Goal: Task Accomplishment & Management: Manage account settings

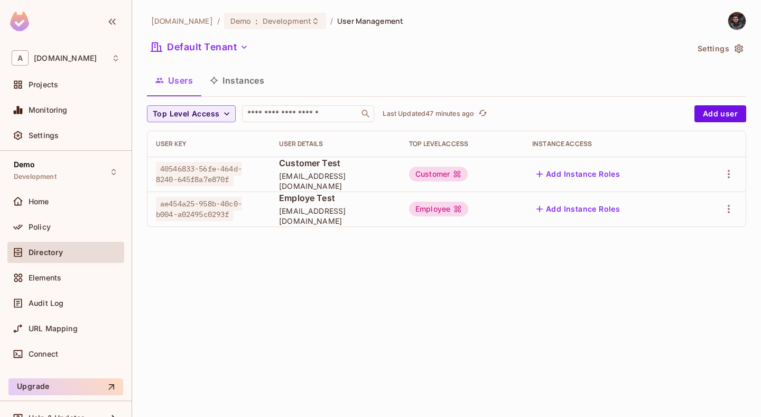
scroll to position [17, 0]
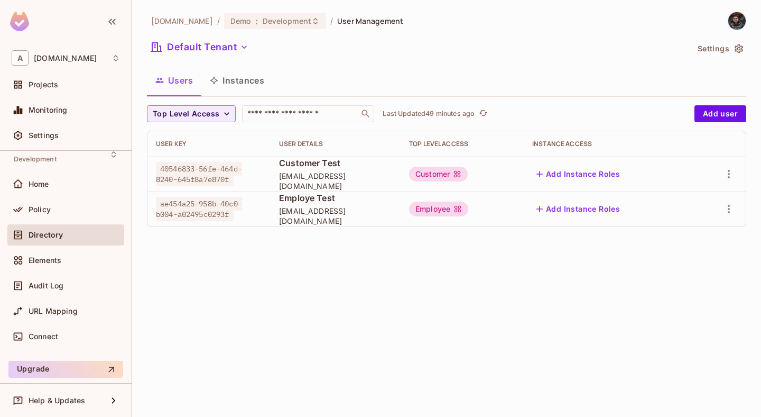
click at [280, 198] on span "Employe Test" at bounding box center [335, 198] width 113 height 12
click at [424, 226] on td "Employee" at bounding box center [462, 208] width 123 height 35
click at [730, 205] on icon "button" at bounding box center [729, 208] width 13 height 13
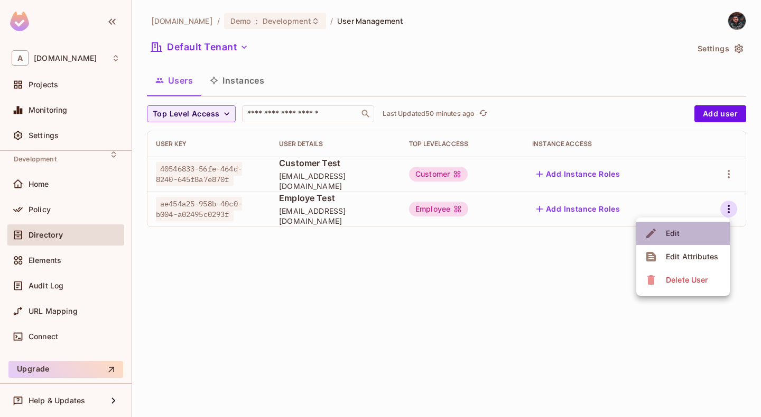
click at [693, 235] on li "Edit" at bounding box center [683, 232] width 94 height 23
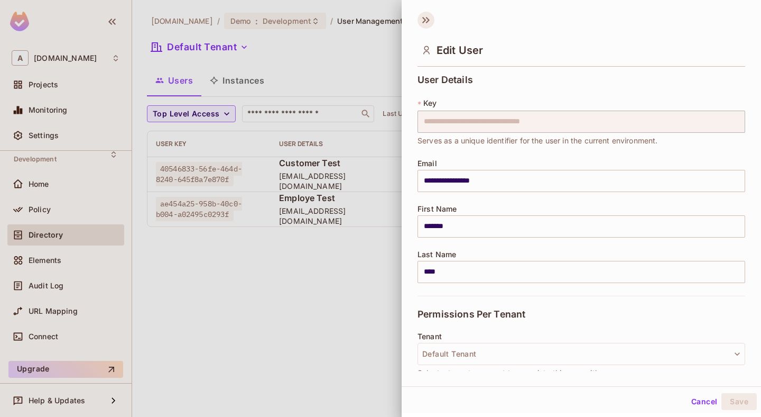
click at [424, 16] on icon at bounding box center [426, 20] width 17 height 17
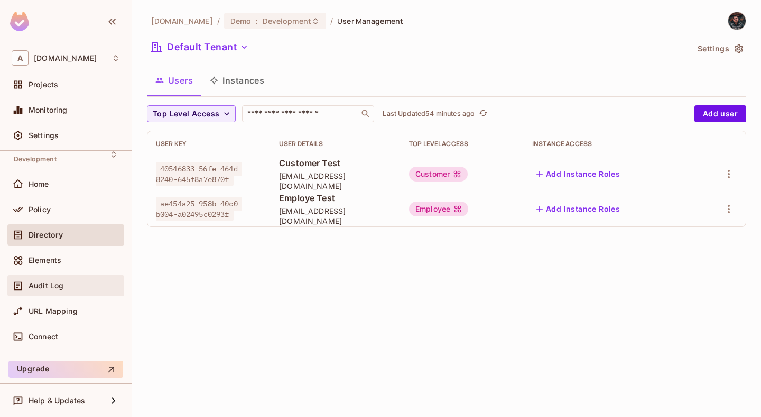
click at [88, 288] on div "Audit Log" at bounding box center [74, 285] width 91 height 8
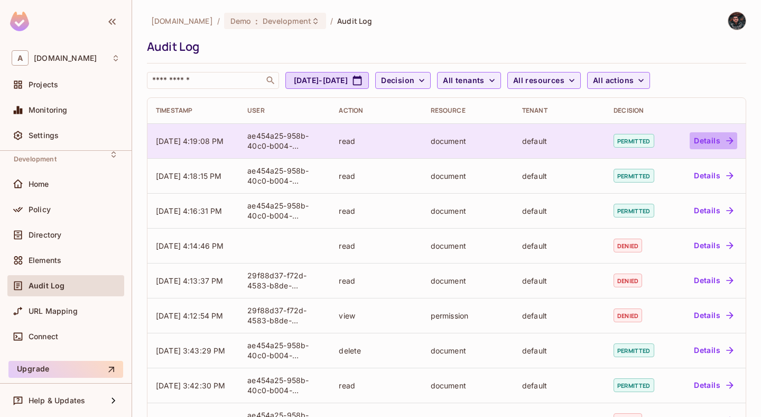
click at [706, 147] on button "Details" at bounding box center [714, 140] width 48 height 17
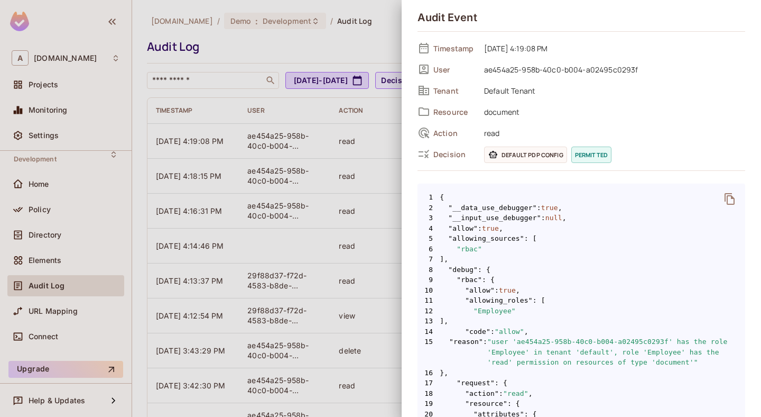
scroll to position [42, 0]
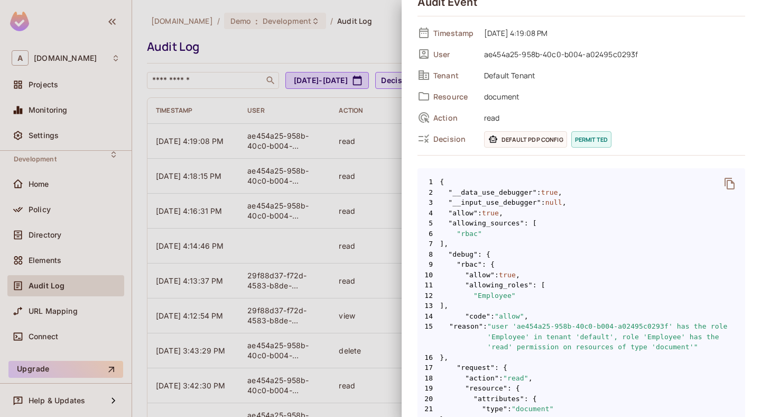
click at [557, 137] on span "Default PDP config" at bounding box center [525, 139] width 83 height 16
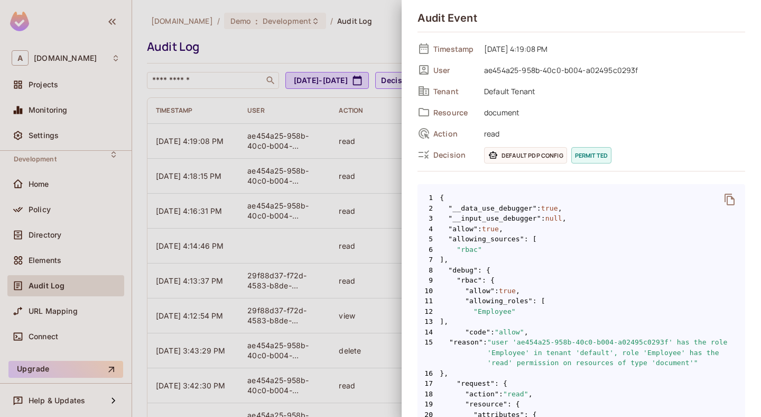
scroll to position [314, 0]
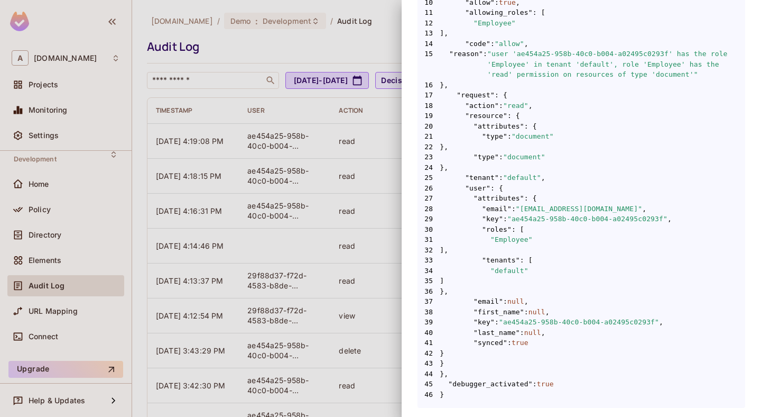
click at [291, 208] on div at bounding box center [380, 208] width 761 height 417
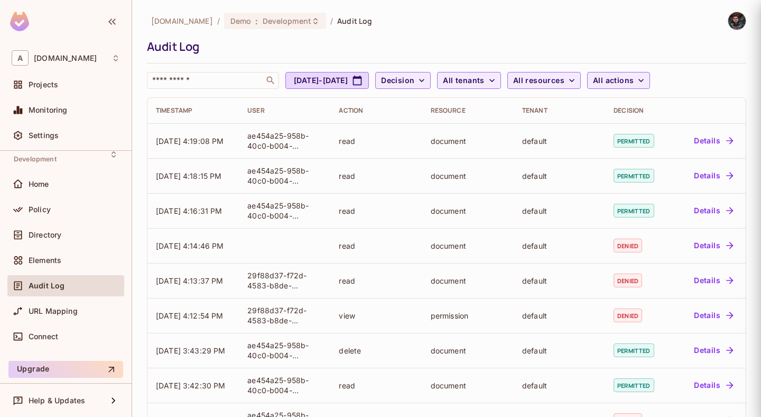
scroll to position [0, 0]
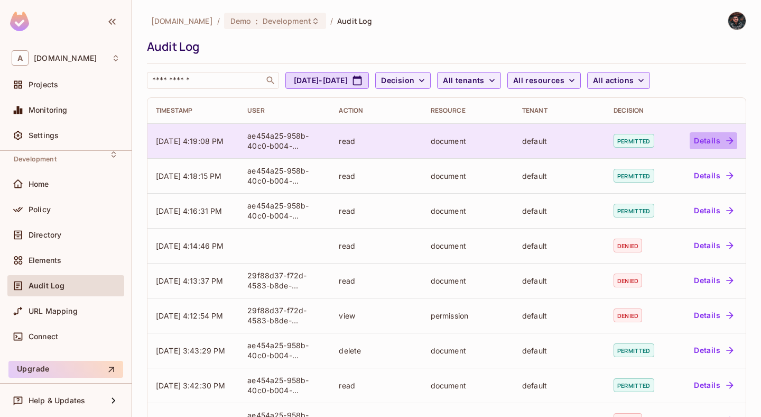
click at [716, 140] on button "Details" at bounding box center [714, 140] width 48 height 17
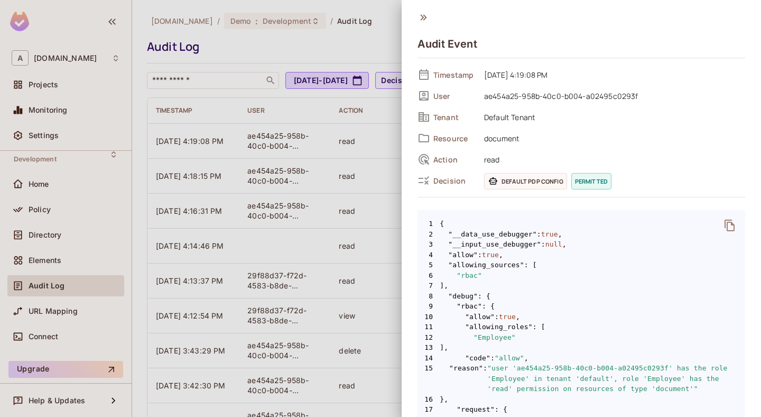
scroll to position [314, 0]
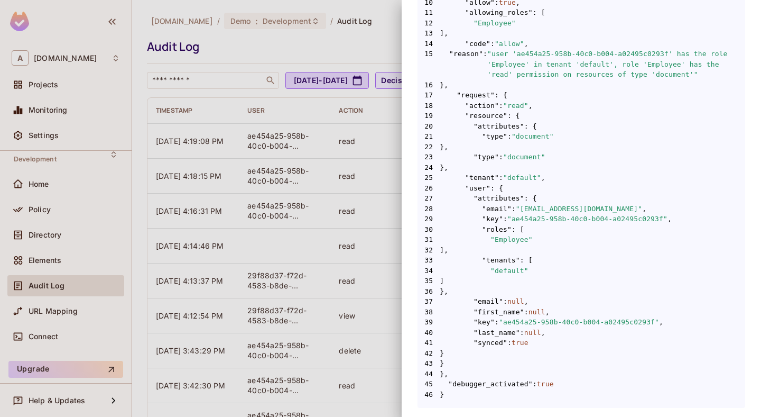
click at [369, 319] on div at bounding box center [380, 208] width 761 height 417
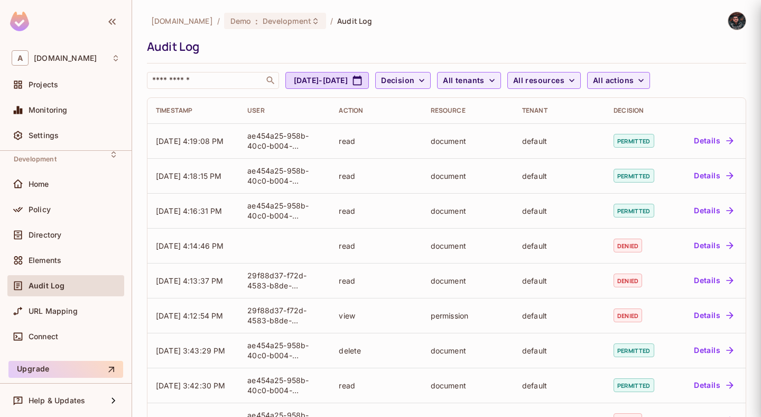
scroll to position [0, 0]
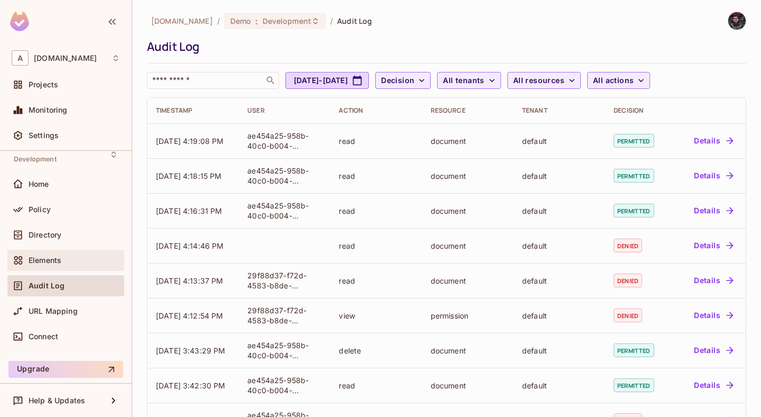
click at [81, 264] on div "Elements" at bounding box center [66, 260] width 108 height 13
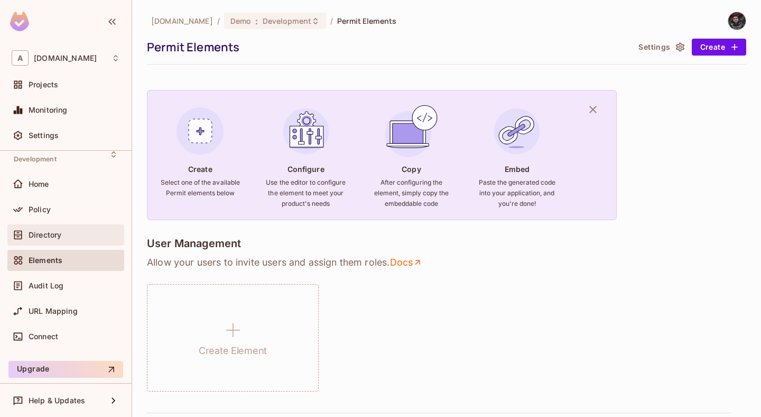
click at [84, 242] on div "Directory" at bounding box center [65, 234] width 117 height 21
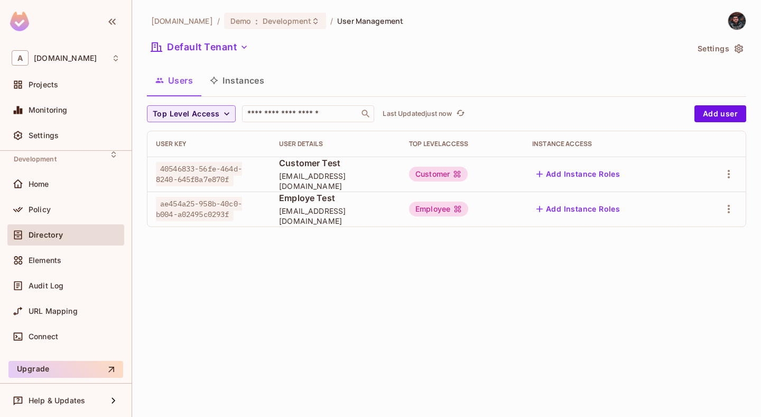
click at [460, 205] on icon at bounding box center [458, 209] width 8 height 8
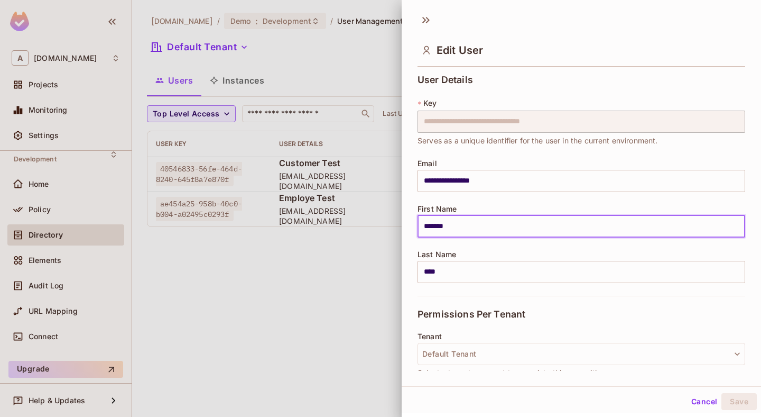
click at [460, 223] on input "*******" at bounding box center [582, 226] width 328 height 22
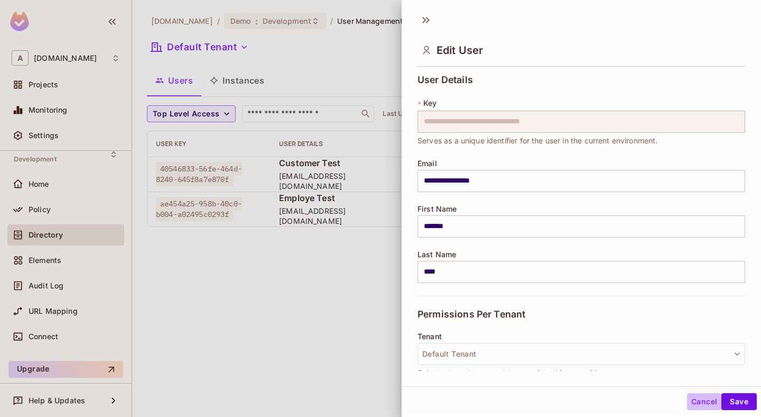
click at [710, 401] on button "Cancel" at bounding box center [704, 401] width 34 height 17
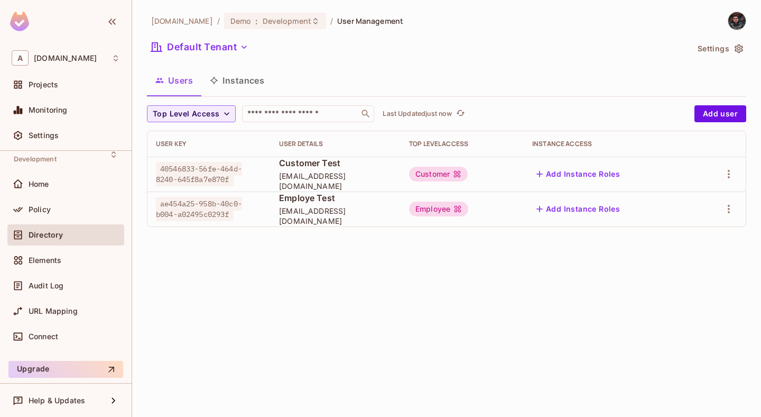
click at [565, 207] on button "Add Instance Roles" at bounding box center [578, 208] width 92 height 17
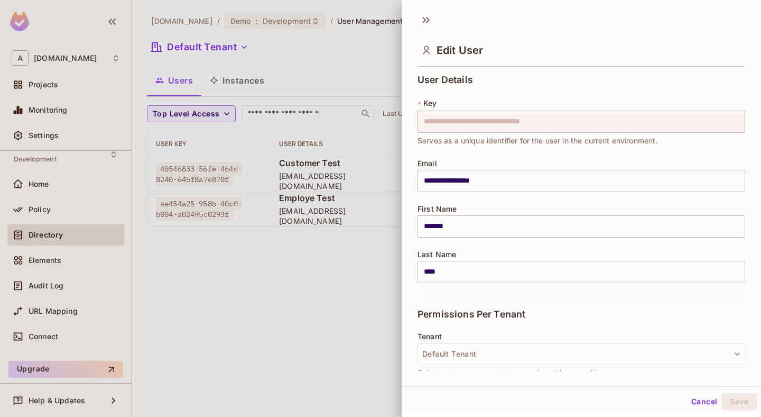
click at [362, 293] on div at bounding box center [380, 208] width 761 height 417
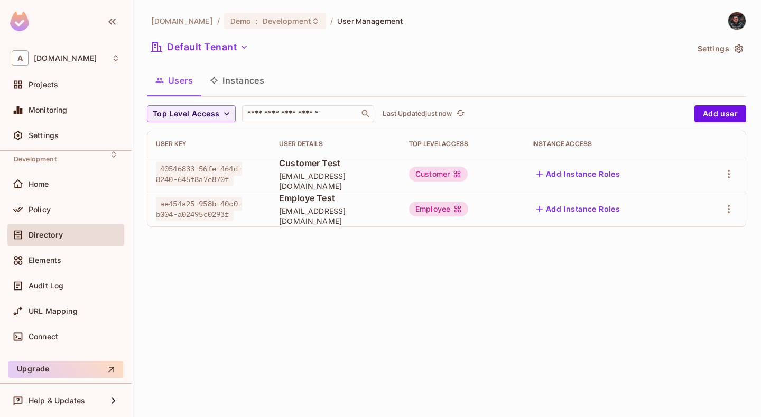
click at [449, 178] on div "Customer" at bounding box center [438, 173] width 59 height 15
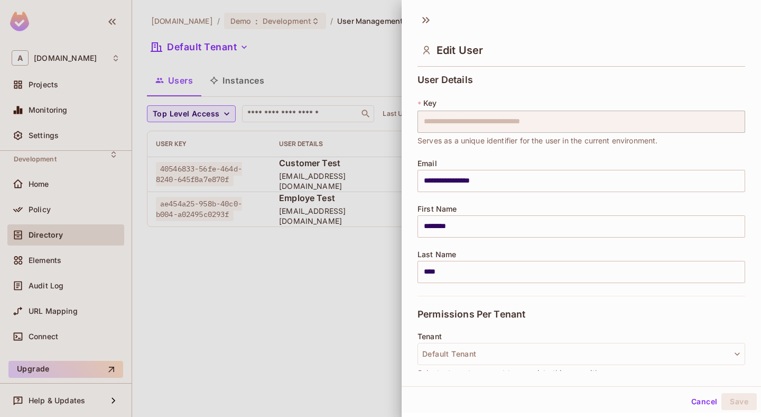
click at [198, 282] on div at bounding box center [380, 208] width 761 height 417
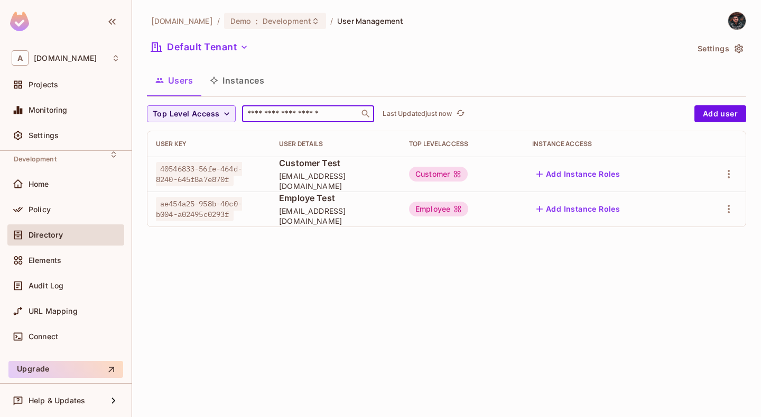
click at [298, 113] on input "text" at bounding box center [300, 113] width 111 height 11
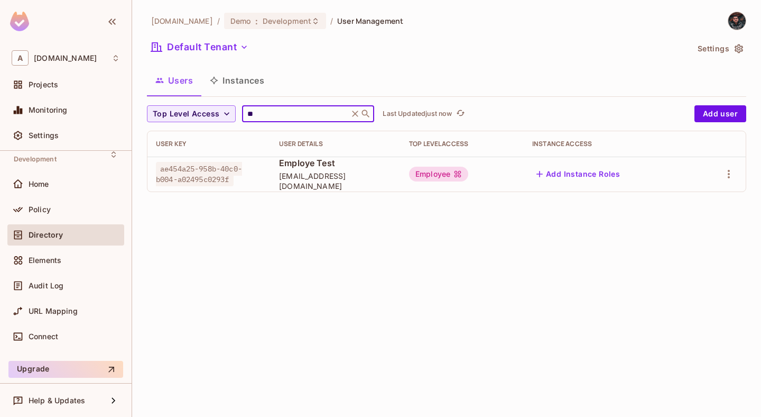
type input "**"
click at [357, 116] on icon at bounding box center [356, 113] width 6 height 6
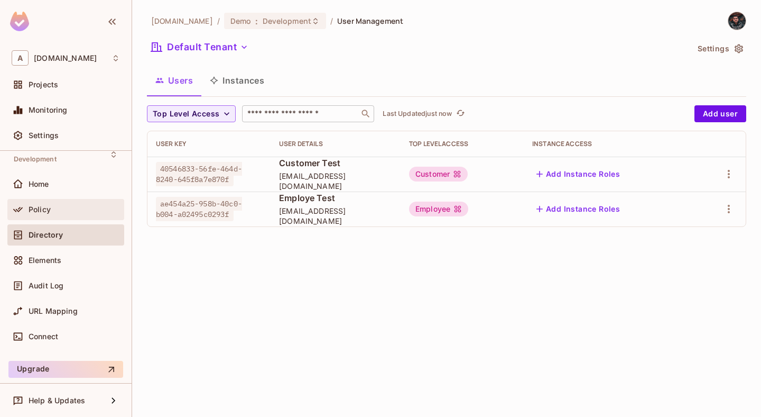
click at [62, 203] on div "Policy" at bounding box center [66, 209] width 108 height 13
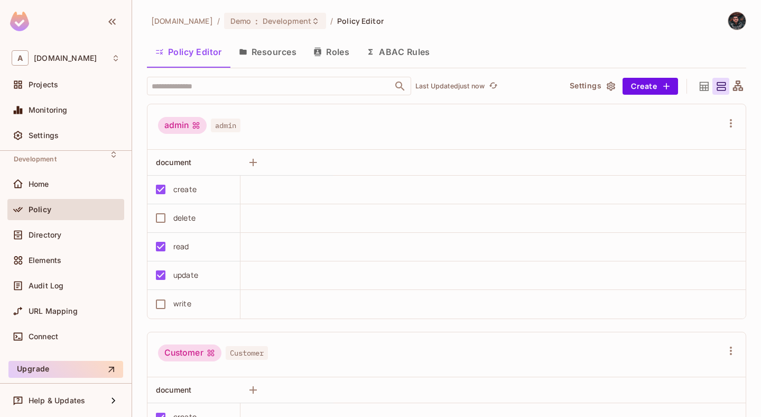
click at [732, 86] on icon at bounding box center [738, 86] width 13 height 13
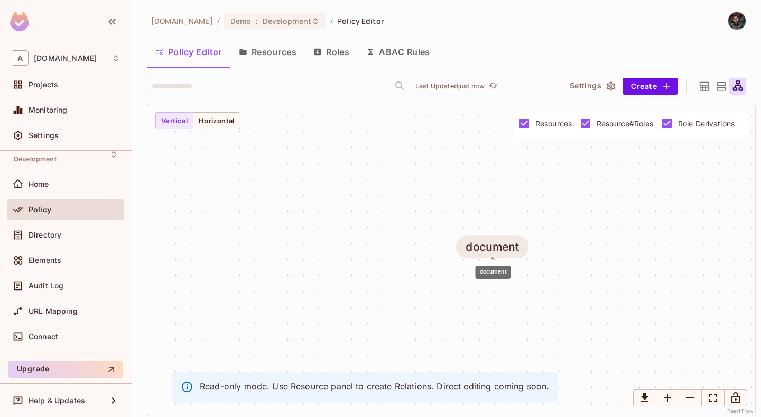
click at [508, 247] on div "document" at bounding box center [493, 246] width 54 height 13
click at [494, 247] on div "document" at bounding box center [493, 246] width 54 height 13
click at [213, 118] on button "Horizontal" at bounding box center [217, 120] width 48 height 17
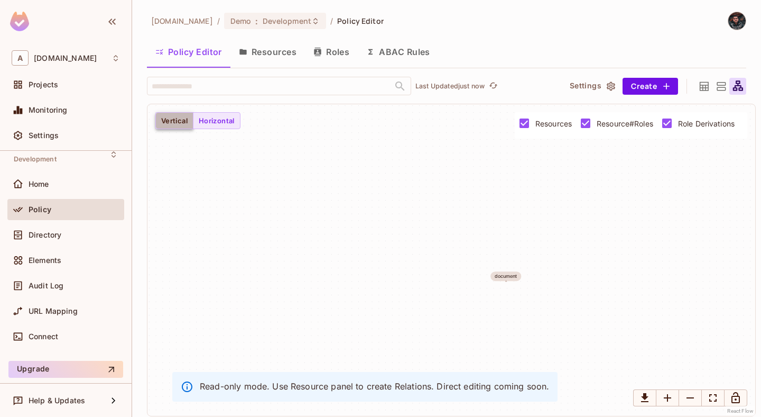
click at [172, 120] on button "Vertical" at bounding box center [174, 120] width 38 height 17
click at [719, 86] on icon at bounding box center [721, 86] width 13 height 13
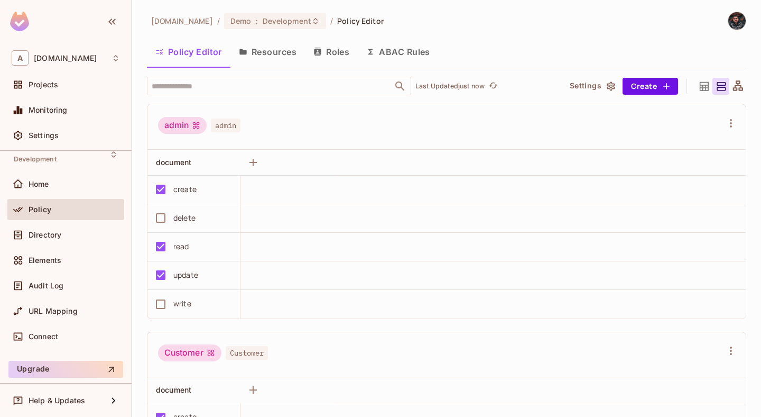
click at [705, 88] on icon at bounding box center [704, 85] width 9 height 9
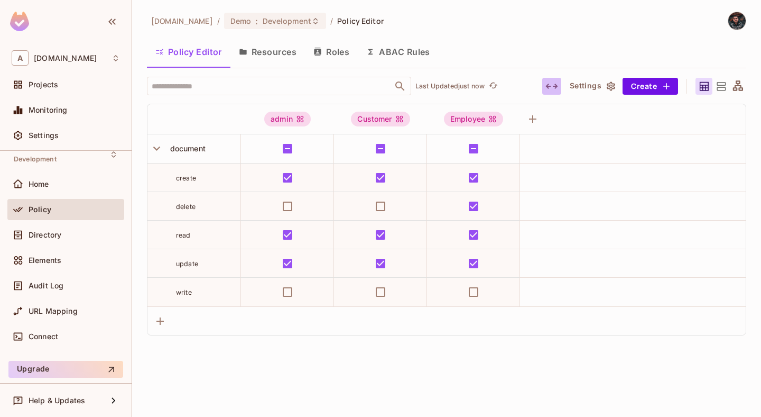
click at [547, 84] on icon "button" at bounding box center [551, 86] width 13 height 13
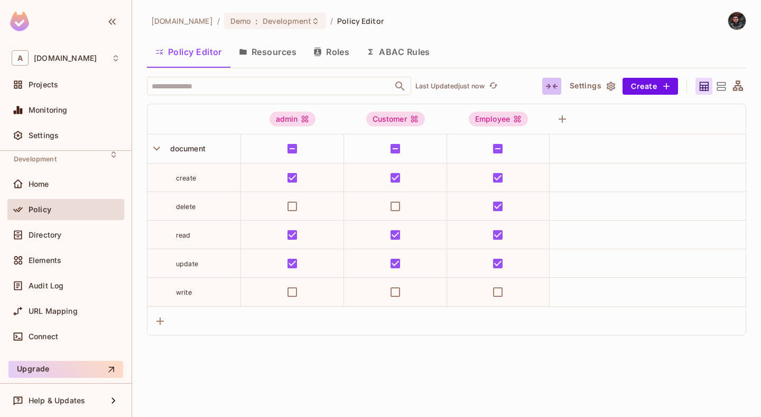
click at [548, 85] on icon "button" at bounding box center [551, 86] width 13 height 13
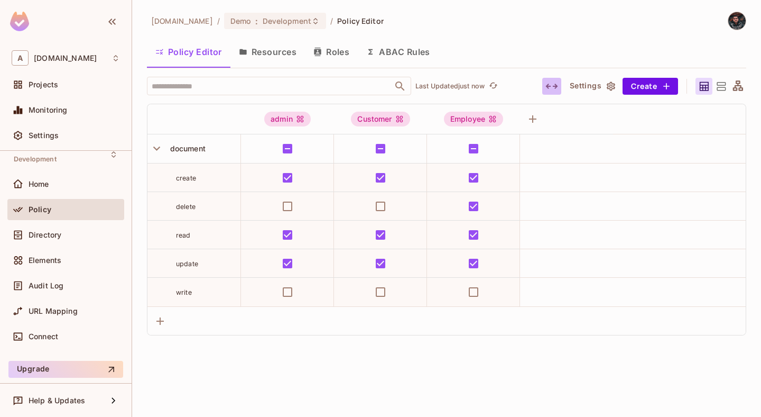
click at [548, 85] on icon "button" at bounding box center [551, 86] width 12 height 5
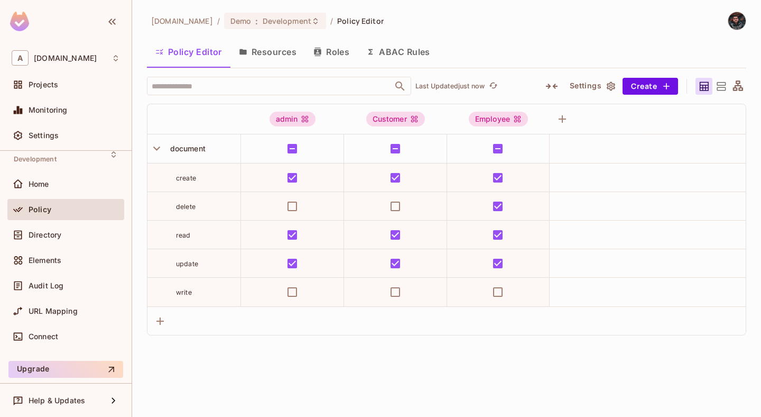
click at [548, 85] on icon "button" at bounding box center [551, 86] width 13 height 13
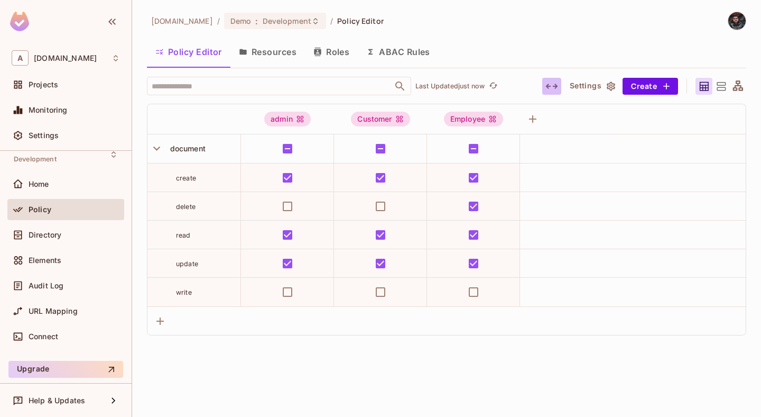
click at [548, 85] on icon "button" at bounding box center [551, 86] width 12 height 5
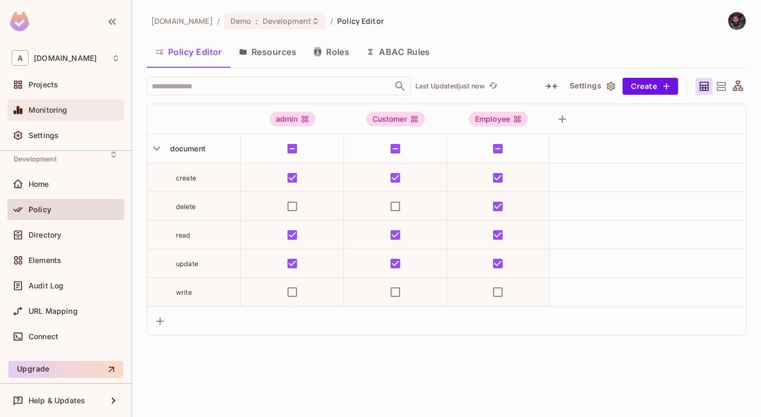
click at [55, 108] on span "Monitoring" at bounding box center [48, 110] width 39 height 8
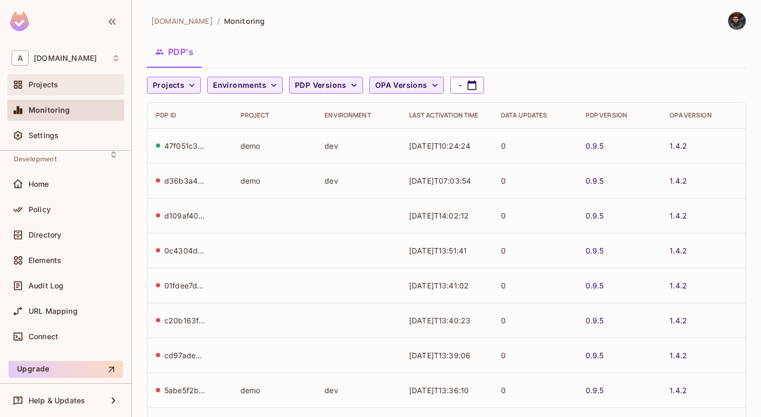
click at [50, 86] on span "Projects" at bounding box center [44, 84] width 30 height 8
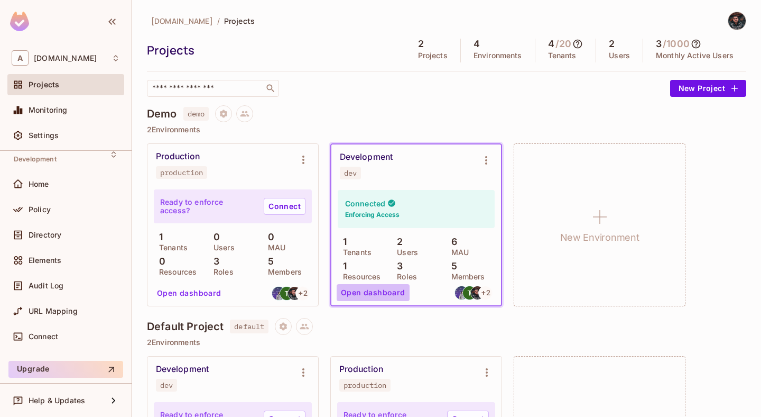
click at [373, 294] on button "Open dashboard" at bounding box center [373, 292] width 73 height 17
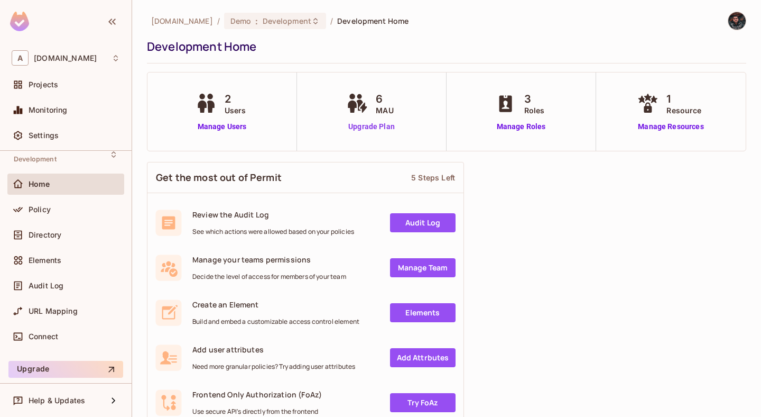
click at [369, 128] on link "Upgrade Plan" at bounding box center [371, 126] width 54 height 11
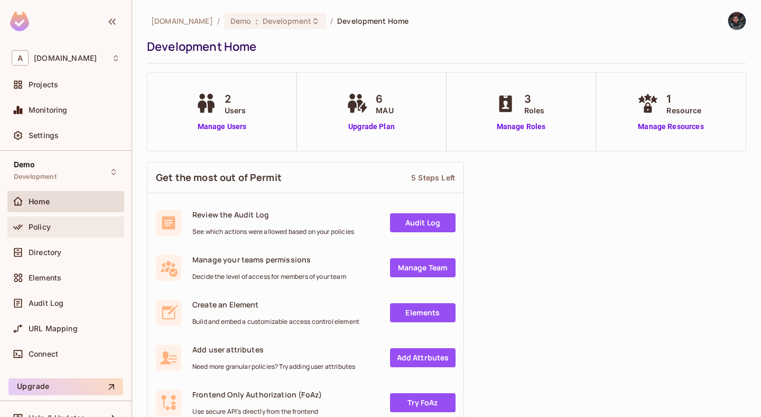
click at [34, 219] on div "Policy" at bounding box center [65, 226] width 117 height 21
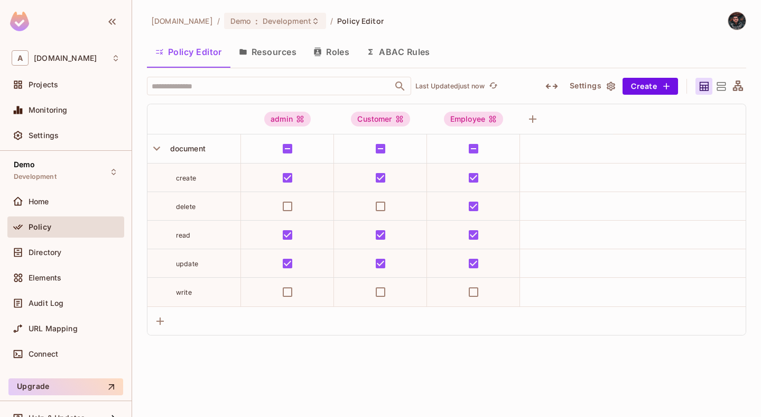
click at [272, 57] on button "Resources" at bounding box center [267, 52] width 75 height 26
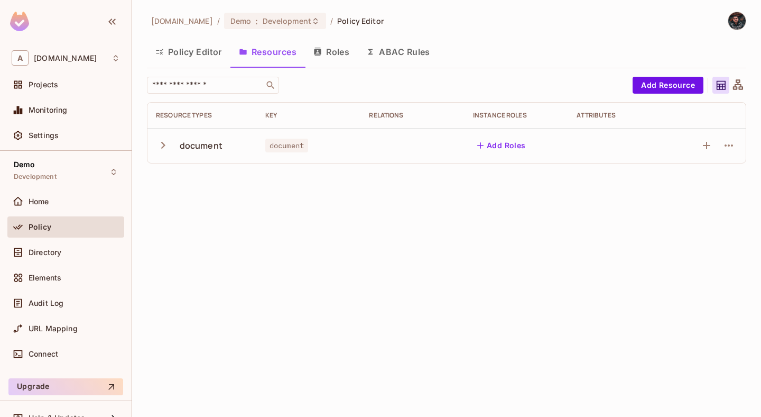
click at [311, 50] on button "Roles" at bounding box center [331, 52] width 53 height 26
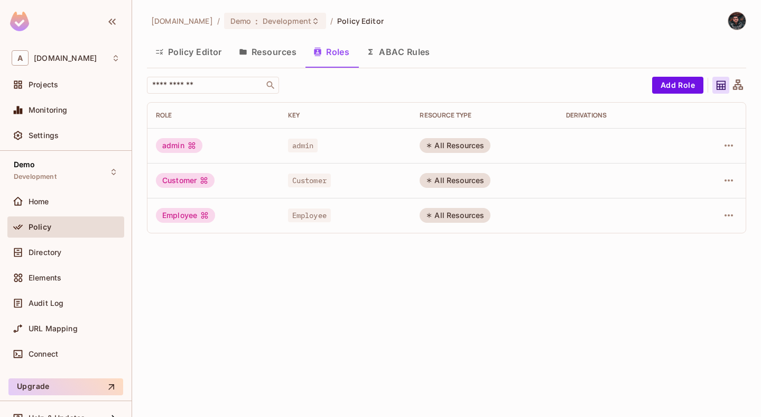
click at [414, 45] on button "ABAC Rules" at bounding box center [398, 52] width 81 height 26
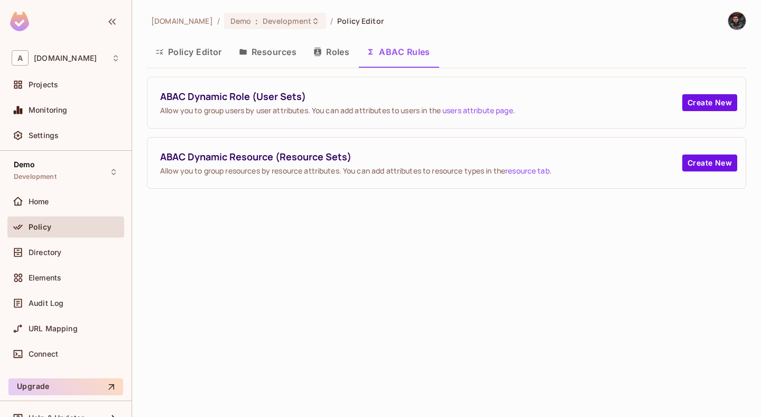
click at [192, 46] on button "Policy Editor" at bounding box center [189, 52] width 84 height 26
click at [84, 257] on div "Directory" at bounding box center [66, 252] width 108 height 13
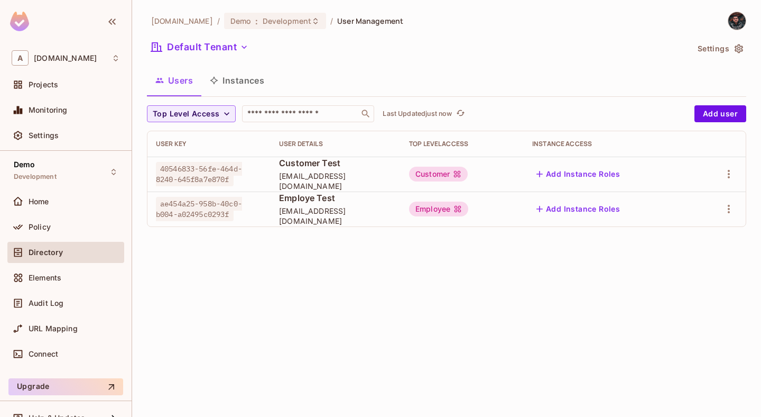
click at [190, 174] on span "40546833-56fe-464d-8240-645f8a7e870f" at bounding box center [199, 174] width 86 height 24
copy span "40546833-56fe-464d-8240-645f8a7e870f"
click at [215, 174] on span "40546833-56fe-464d-8240-645f8a7e870f" at bounding box center [199, 174] width 86 height 24
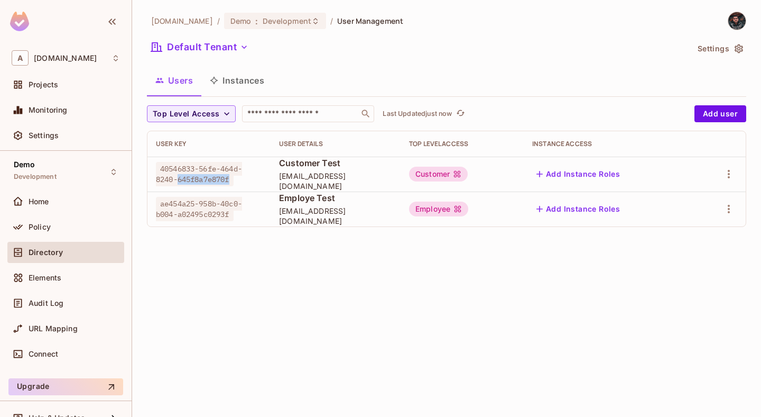
click at [215, 174] on span "40546833-56fe-464d-8240-645f8a7e870f" at bounding box center [199, 174] width 86 height 24
copy span "40546833-56fe-464d-8240-645f8a7e870f"
